Goal: Task Accomplishment & Management: Use online tool/utility

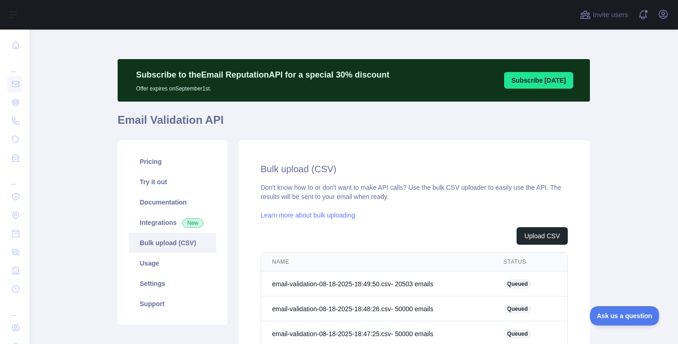
scroll to position [169, 0]
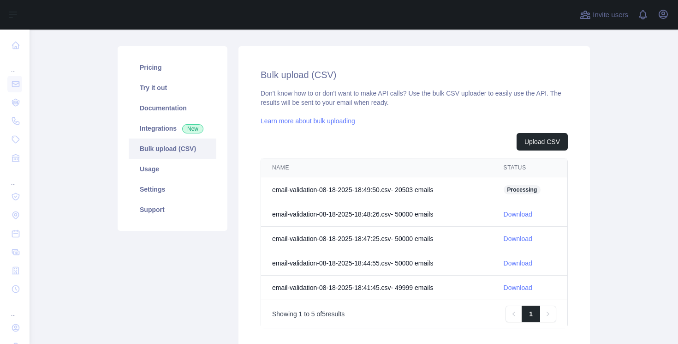
click at [512, 215] on link "Download" at bounding box center [518, 213] width 29 height 7
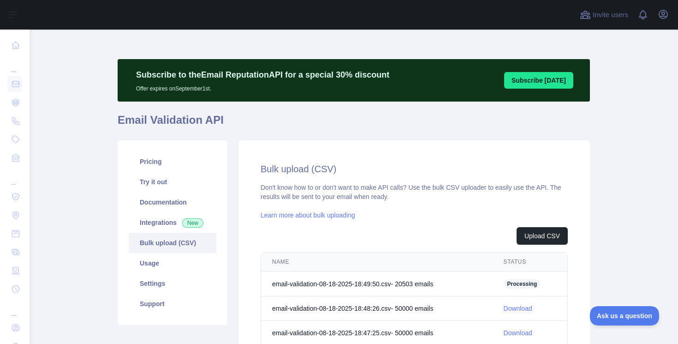
click at [526, 283] on span "Processing" at bounding box center [522, 283] width 37 height 9
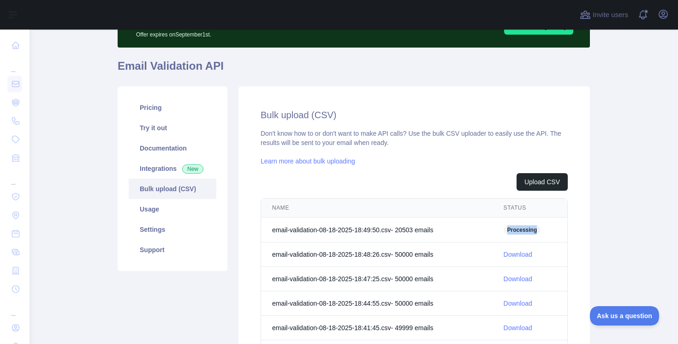
scroll to position [110, 0]
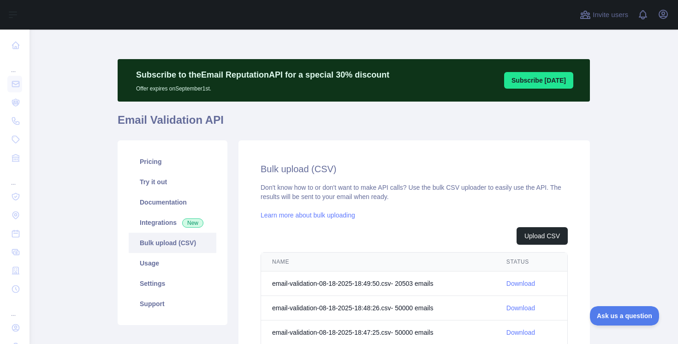
scroll to position [37, 0]
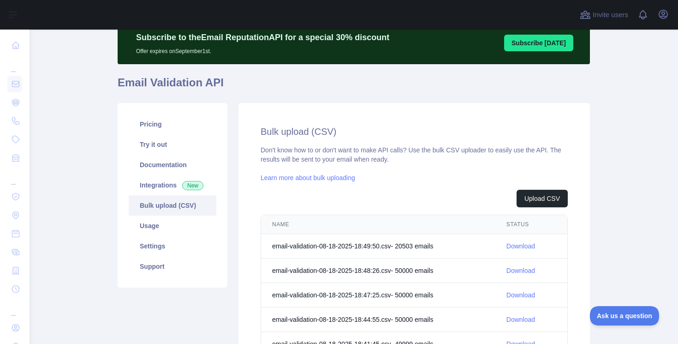
click at [534, 249] on link "Download" at bounding box center [521, 245] width 29 height 7
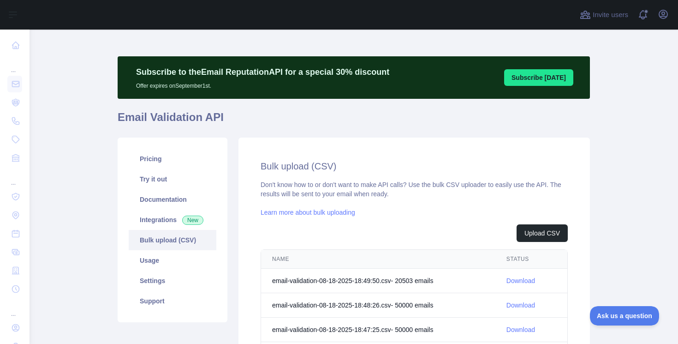
scroll to position [0, 0]
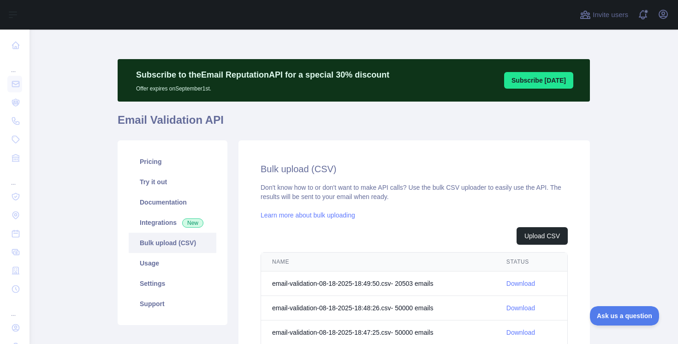
click at [328, 194] on div "Don't know how to or don't want to make API calls? Use the bulk CSV uploader to…" at bounding box center [414, 302] width 307 height 239
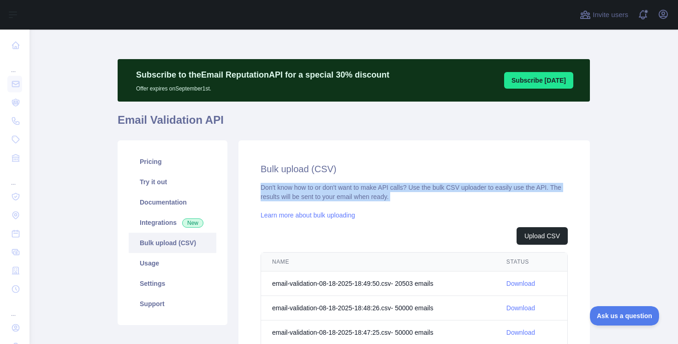
click at [328, 194] on div "Don't know how to or don't want to make API calls? Use the bulk CSV uploader to…" at bounding box center [414, 302] width 307 height 239
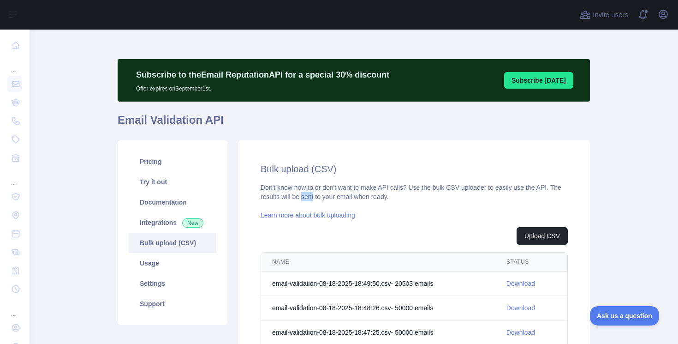
click at [328, 194] on div "Don't know how to or don't want to make API calls? Use the bulk CSV uploader to…" at bounding box center [414, 302] width 307 height 239
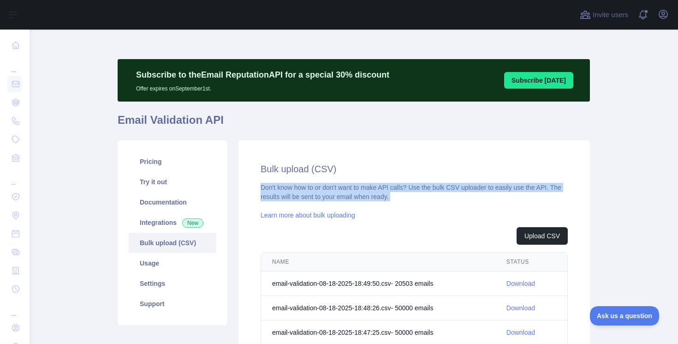
click at [328, 194] on div "Don't know how to or don't want to make API calls? Use the bulk CSV uploader to…" at bounding box center [414, 302] width 307 height 239
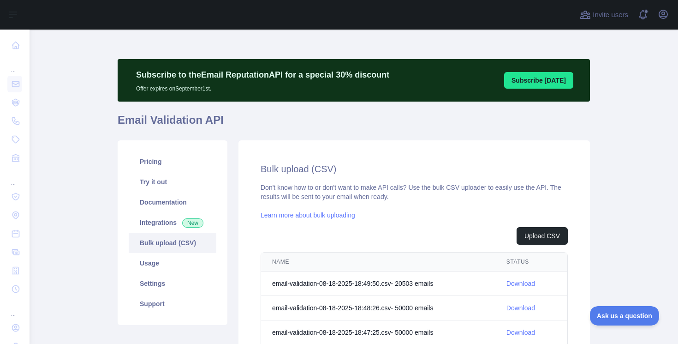
click at [318, 192] on div "Don't know how to or don't want to make API calls? Use the bulk CSV uploader to…" at bounding box center [414, 302] width 307 height 239
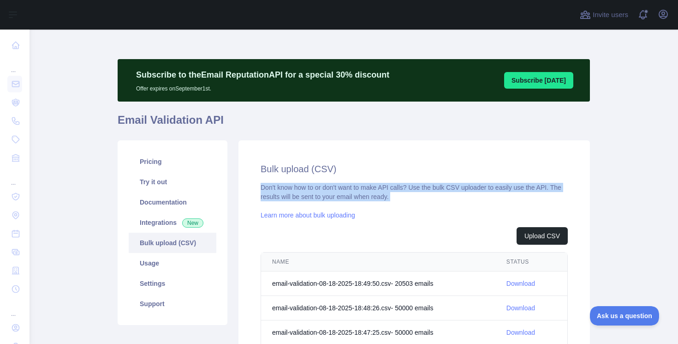
click at [318, 192] on div "Don't know how to or don't want to make API calls? Use the bulk CSV uploader to…" at bounding box center [414, 302] width 307 height 239
click at [303, 192] on div "Don't know how to or don't want to make API calls? Use the bulk CSV uploader to…" at bounding box center [414, 302] width 307 height 239
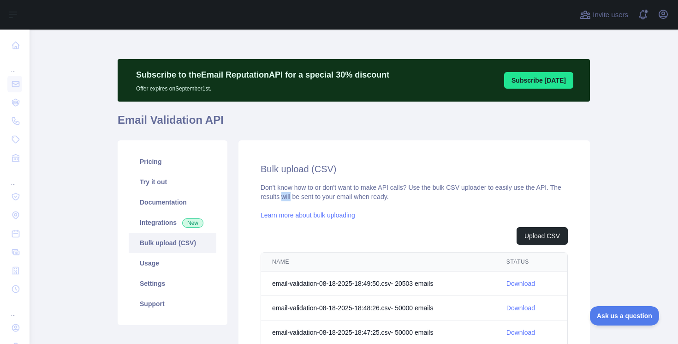
click at [303, 192] on div "Don't know how to or don't want to make API calls? Use the bulk CSV uploader to…" at bounding box center [414, 302] width 307 height 239
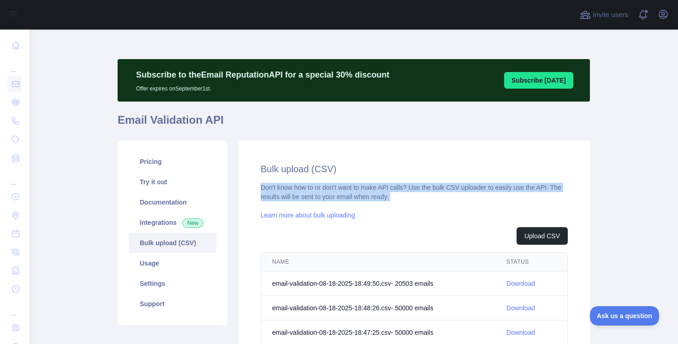
click at [303, 192] on div "Don't know how to or don't want to make API calls? Use the bulk CSV uploader to…" at bounding box center [414, 302] width 307 height 239
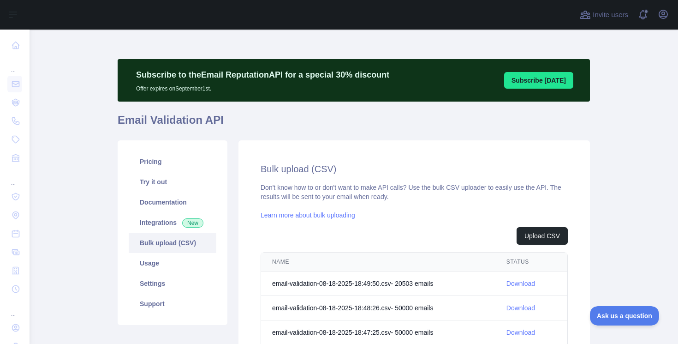
click at [295, 192] on div "Don't know how to or don't want to make API calls? Use the bulk CSV uploader to…" at bounding box center [414, 302] width 307 height 239
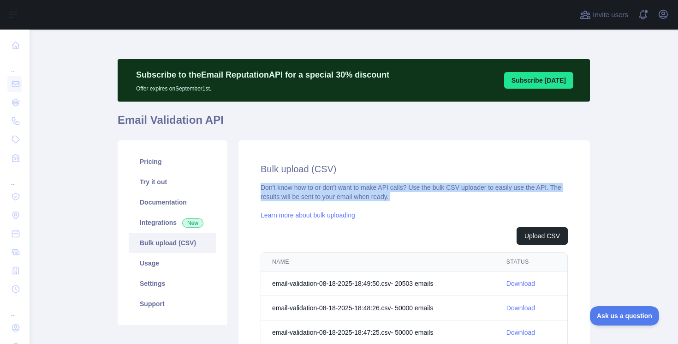
click at [295, 192] on div "Don't know how to or don't want to make API calls? Use the bulk CSV uploader to…" at bounding box center [414, 302] width 307 height 239
